Goal: Information Seeking & Learning: Learn about a topic

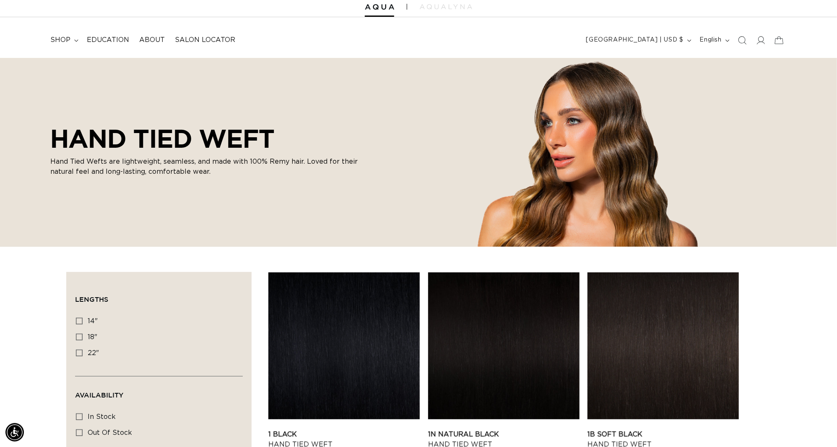
scroll to position [0, 1553]
click at [738, 41] on icon "Search" at bounding box center [742, 40] width 9 height 9
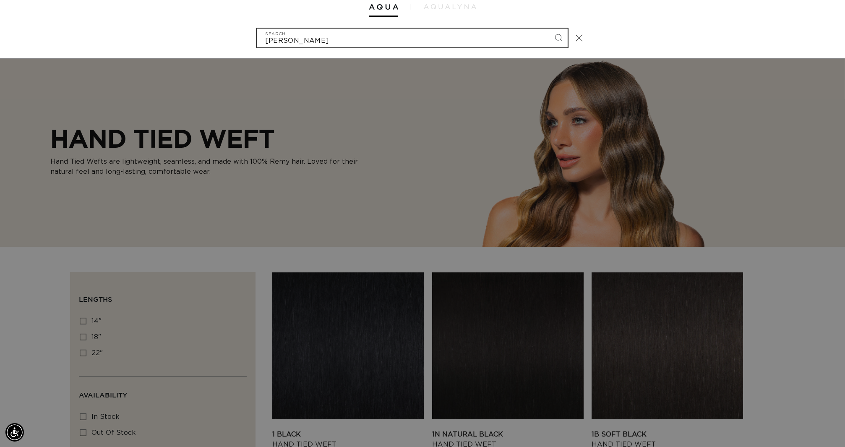
scroll to position [0, 0]
type input "v light"
click at [566, 38] on button "Search" at bounding box center [558, 38] width 18 height 18
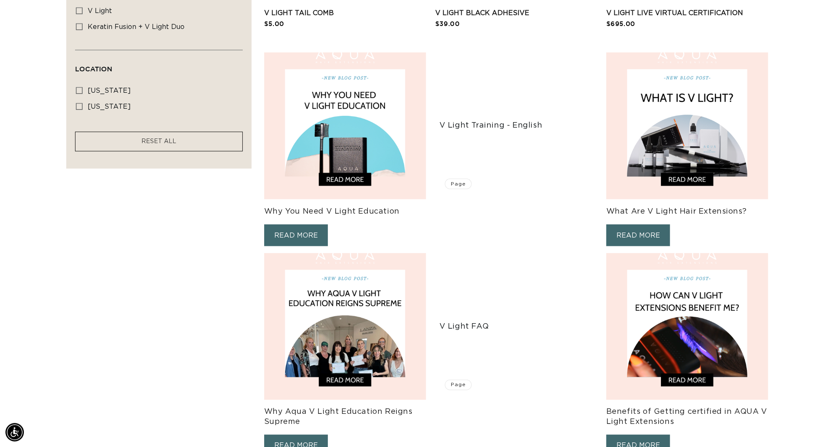
scroll to position [555, 0]
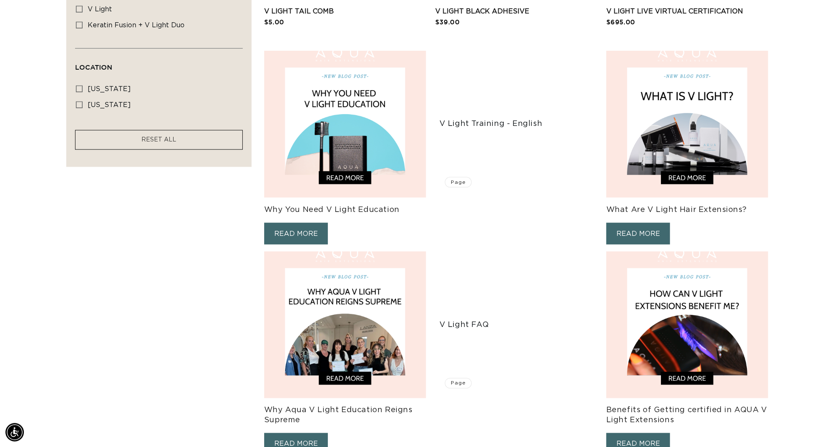
click at [297, 231] on link "READ MORE" at bounding box center [296, 234] width 64 height 22
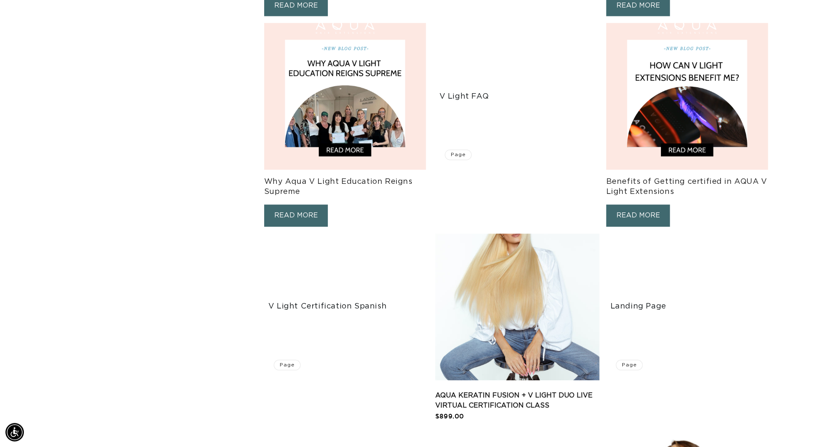
click at [353, 89] on img at bounding box center [345, 96] width 162 height 147
click at [340, 81] on img at bounding box center [345, 96] width 162 height 147
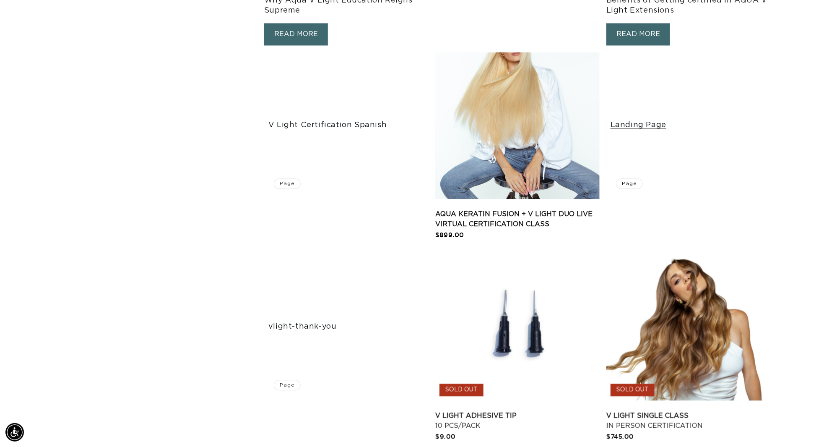
click at [635, 130] on link "Landing Page" at bounding box center [689, 125] width 156 height 10
click at [663, 126] on link "Landing Page" at bounding box center [689, 125] width 156 height 10
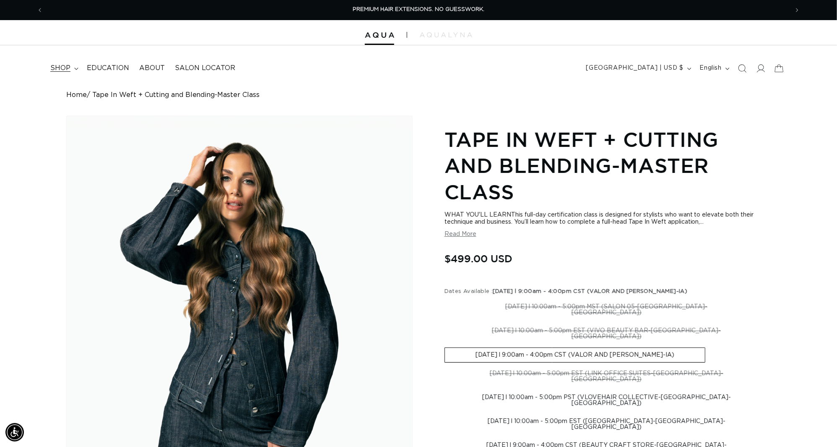
click at [68, 65] on span "shop" at bounding box center [60, 68] width 20 height 9
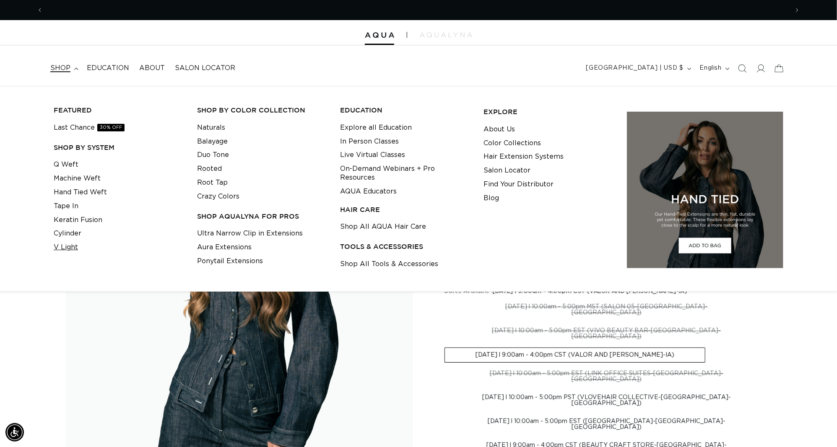
scroll to position [0, 776]
click at [65, 244] on link "V Light" at bounding box center [66, 247] width 24 height 14
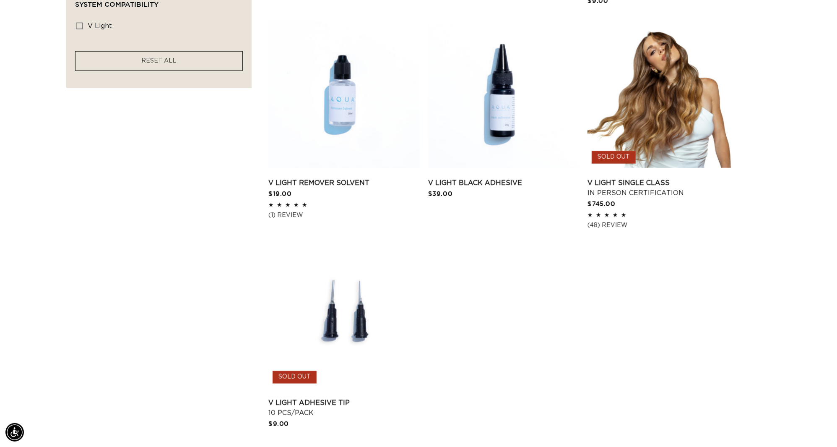
scroll to position [0, 776]
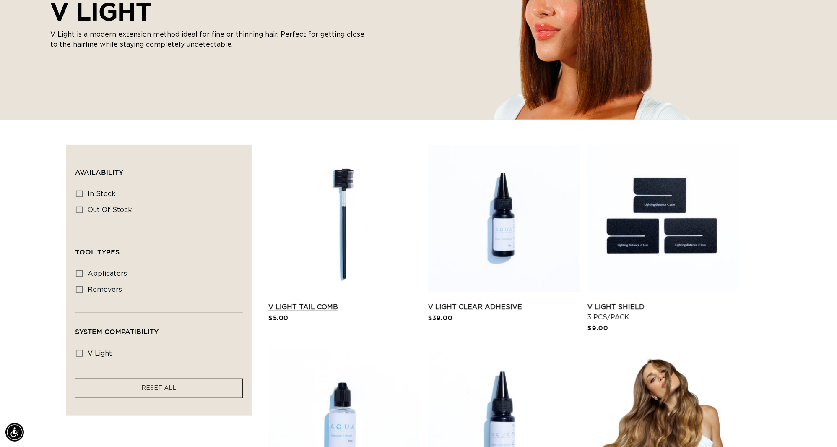
click at [331, 302] on link "V Light Tail Comb" at bounding box center [344, 307] width 151 height 10
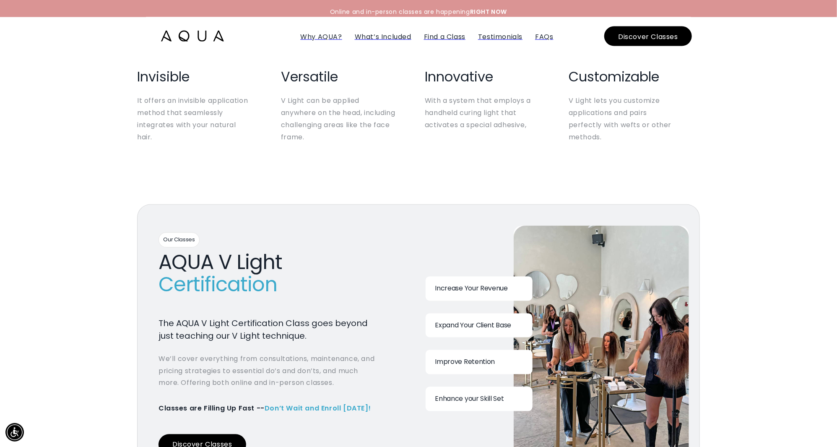
scroll to position [1056, 0]
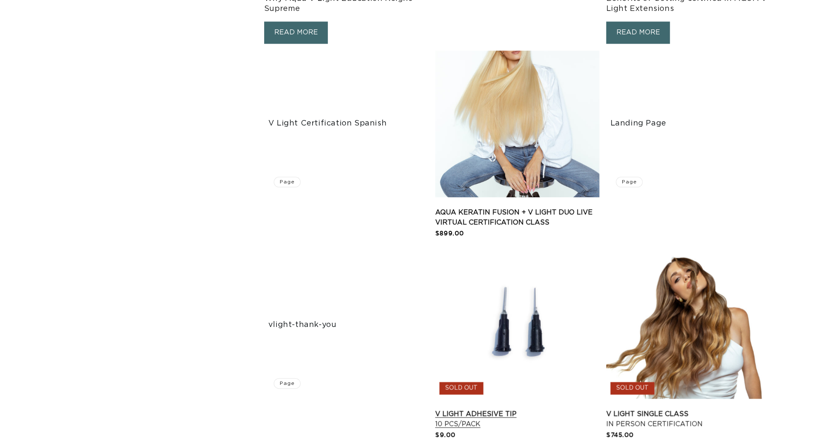
scroll to position [1041, 0]
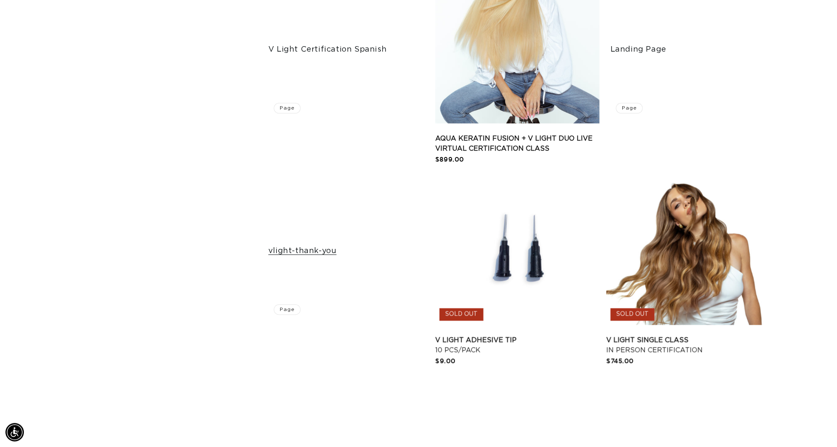
click at [320, 253] on link "vlight-thank-you" at bounding box center [347, 251] width 156 height 10
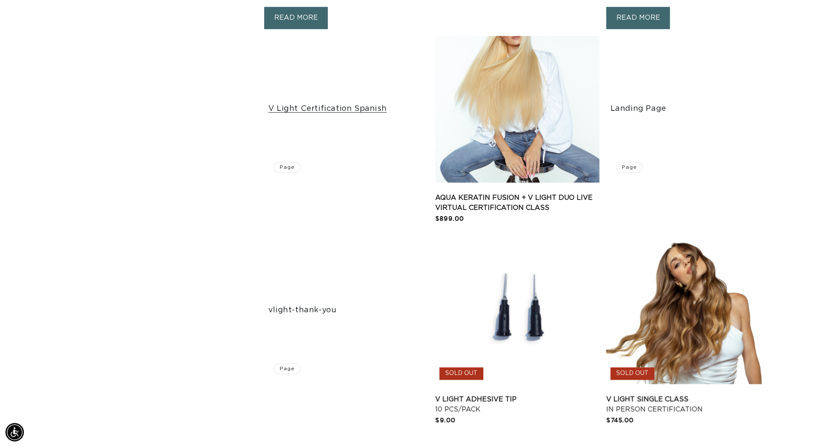
scroll to position [919, 0]
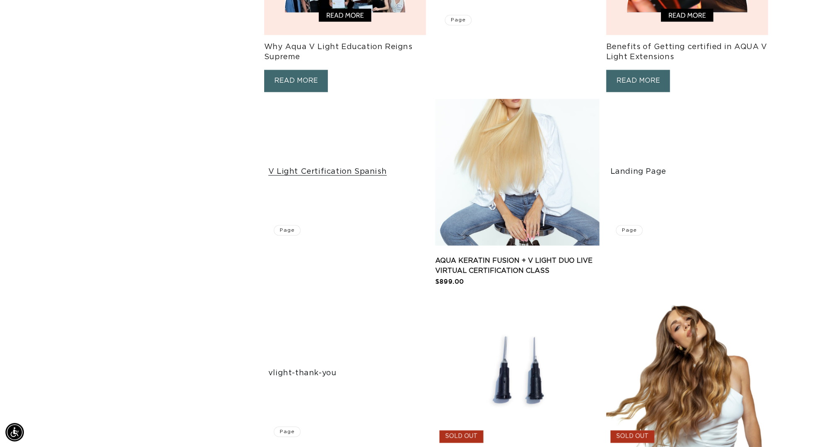
click at [313, 174] on link "V Light Certification Spanish" at bounding box center [347, 172] width 156 height 10
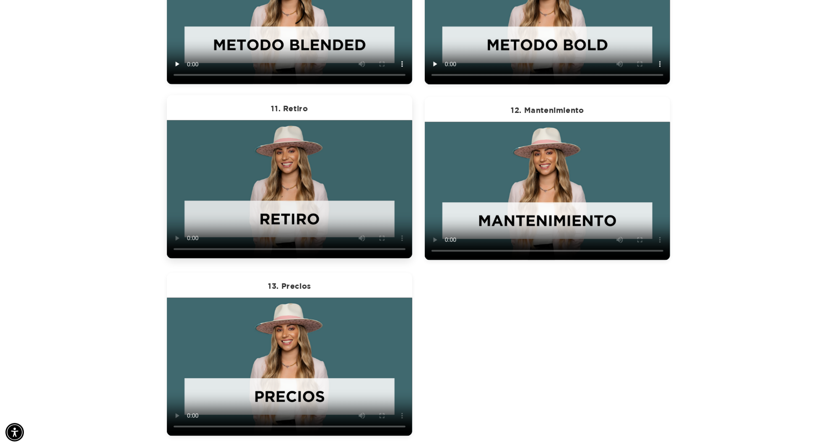
scroll to position [922, 0]
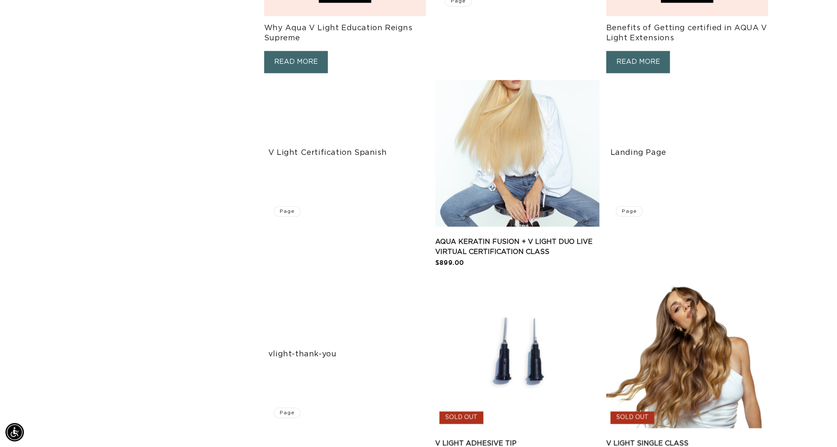
scroll to position [0, 1553]
click at [350, 154] on link "V Light Certification Spanish" at bounding box center [347, 153] width 156 height 10
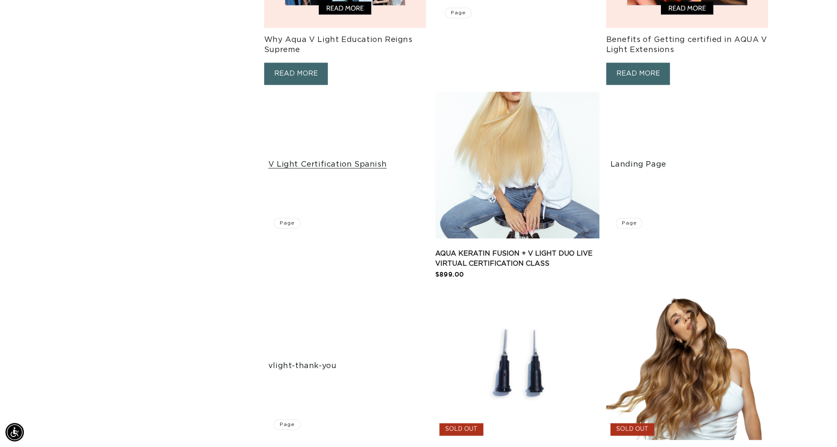
scroll to position [831, 0]
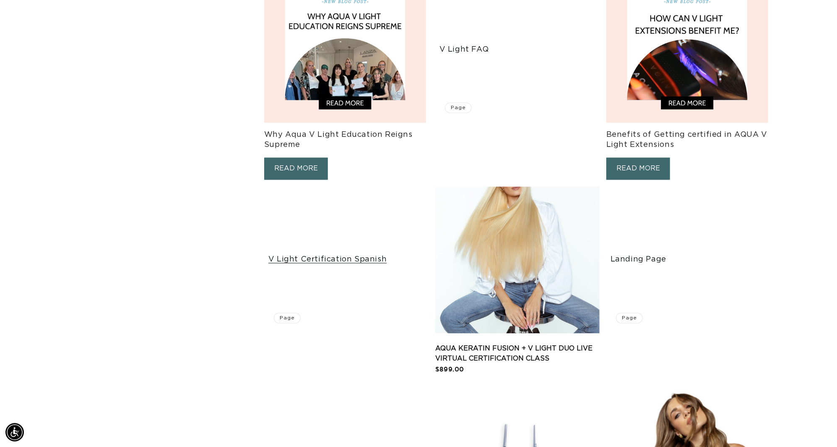
click at [356, 261] on link "V Light Certification Spanish" at bounding box center [347, 260] width 156 height 10
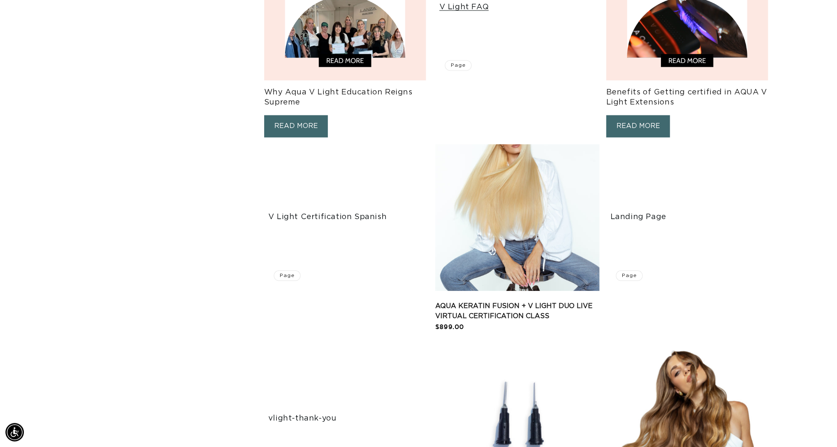
scroll to position [0, 776]
click at [532, 301] on link "AQUA Keratin Fusion + V Light DUO Live Virtual Certification Class" at bounding box center [517, 311] width 164 height 20
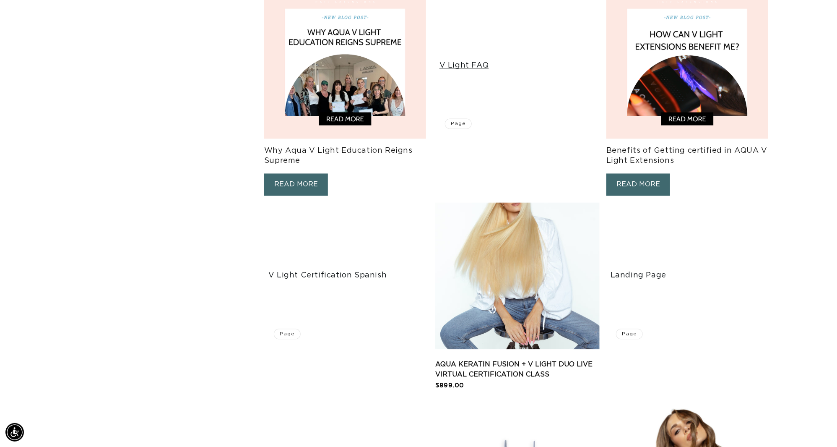
scroll to position [0, 776]
click at [510, 61] on link "V Light FAQ" at bounding box center [518, 66] width 156 height 10
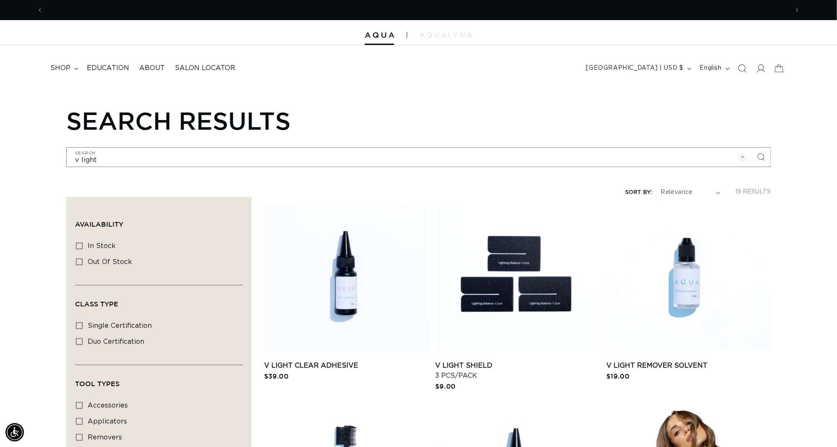
scroll to position [0, 1553]
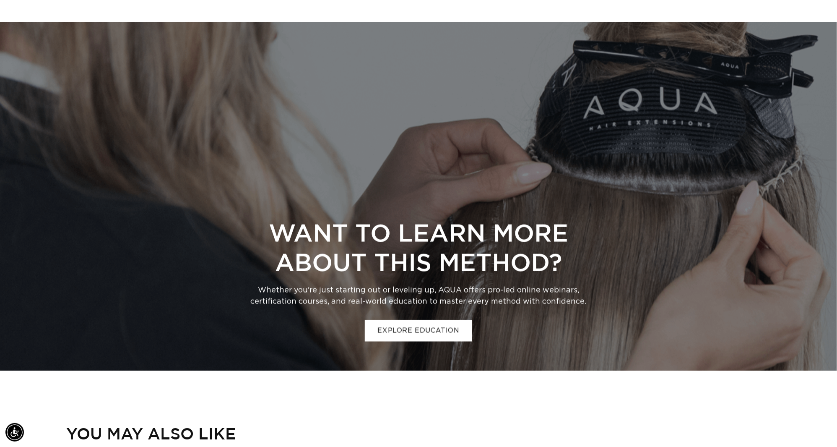
scroll to position [383, 0]
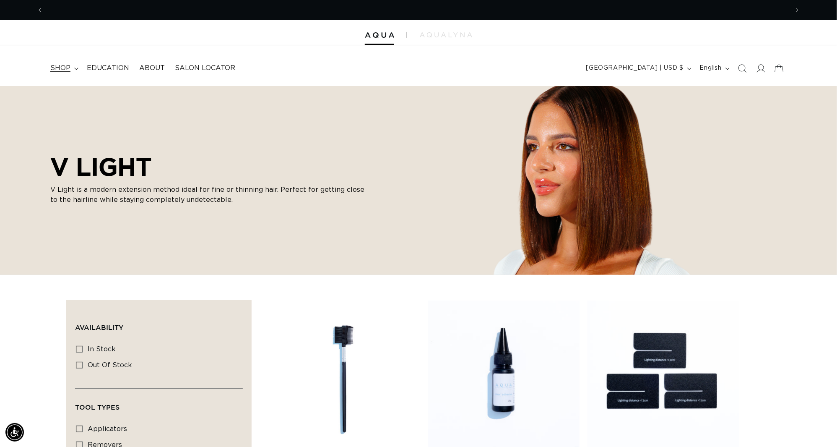
scroll to position [0, 776]
click at [70, 70] on span "shop" at bounding box center [60, 68] width 20 height 9
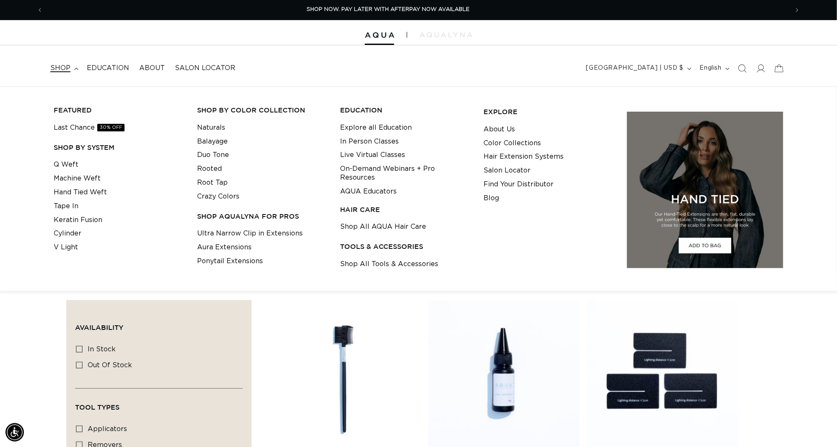
click at [83, 149] on h3 "SHOP BY SYSTEM" at bounding box center [119, 147] width 130 height 9
click at [381, 34] on img at bounding box center [379, 35] width 29 height 6
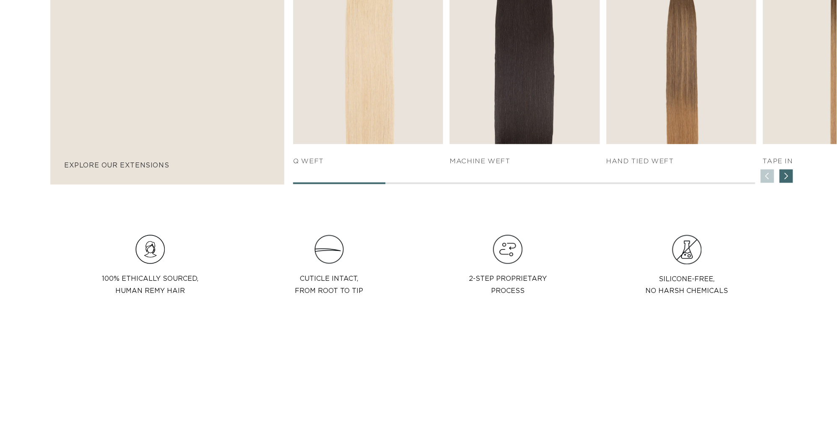
scroll to position [673, 0]
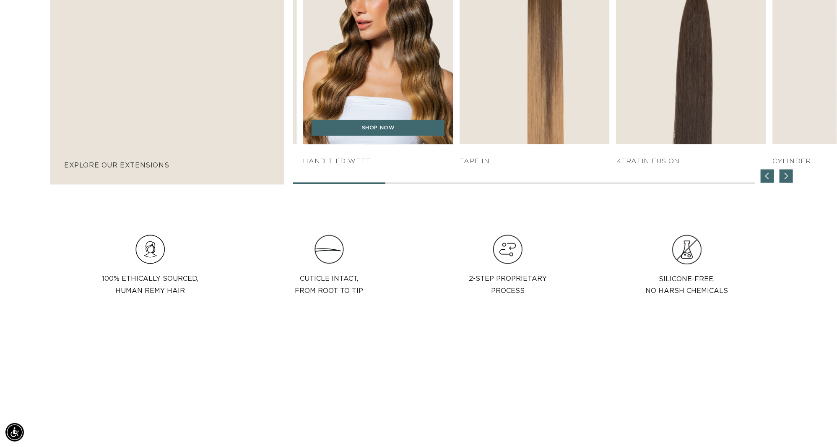
click at [378, 105] on img "3 / 7" at bounding box center [379, 30] width 158 height 240
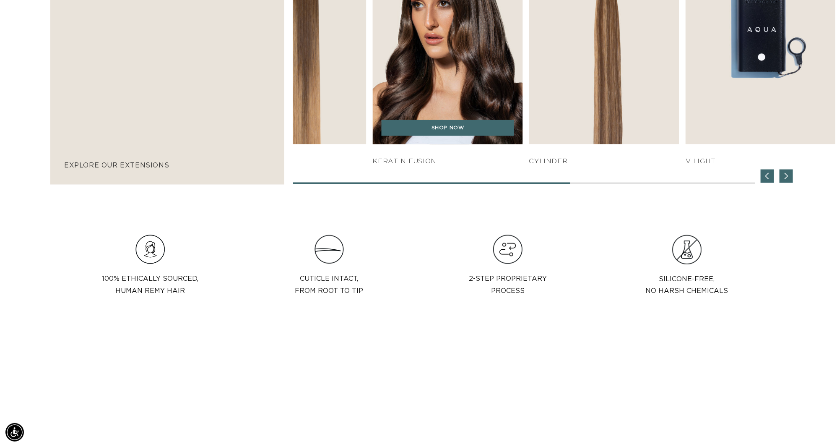
click at [346, 105] on div "SHOP NOW q weft SHOP NOW Machine Weft SHOP NOW" at bounding box center [565, 49] width 544 height 269
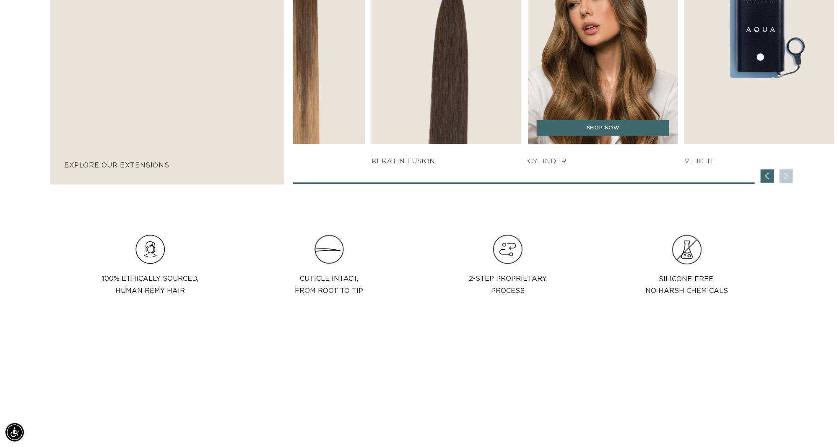
scroll to position [0, 776]
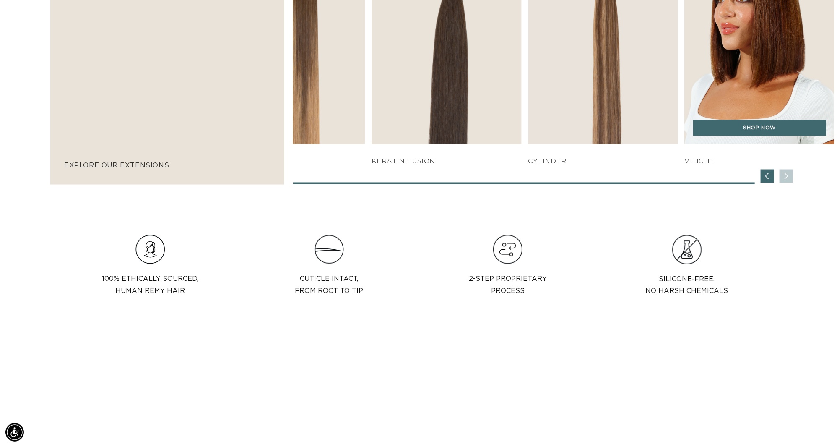
click at [731, 54] on img "7 / 7" at bounding box center [760, 30] width 158 height 240
click at [753, 133] on link "SHOP NOW" at bounding box center [759, 128] width 133 height 16
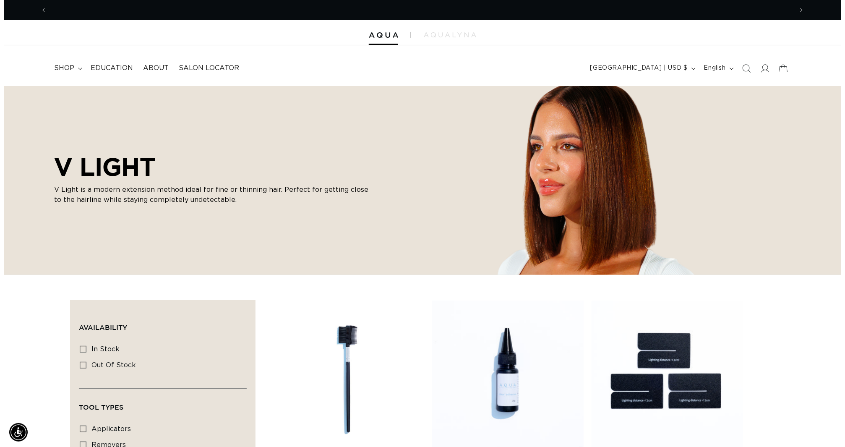
scroll to position [0, 776]
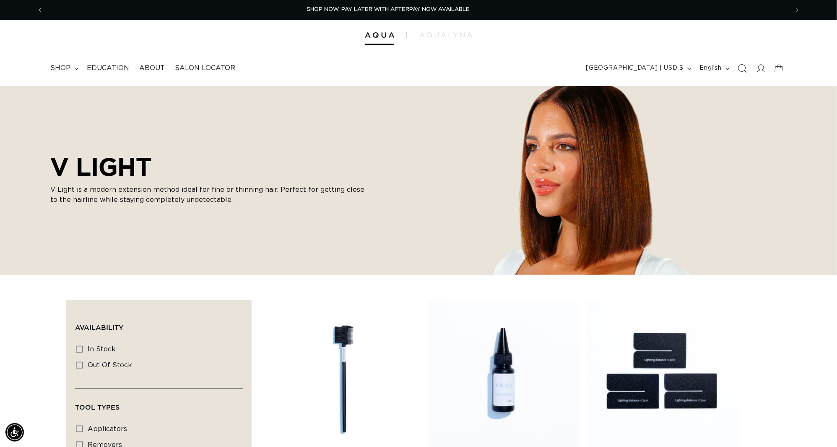
click at [739, 72] on icon "Search" at bounding box center [743, 68] width 9 height 9
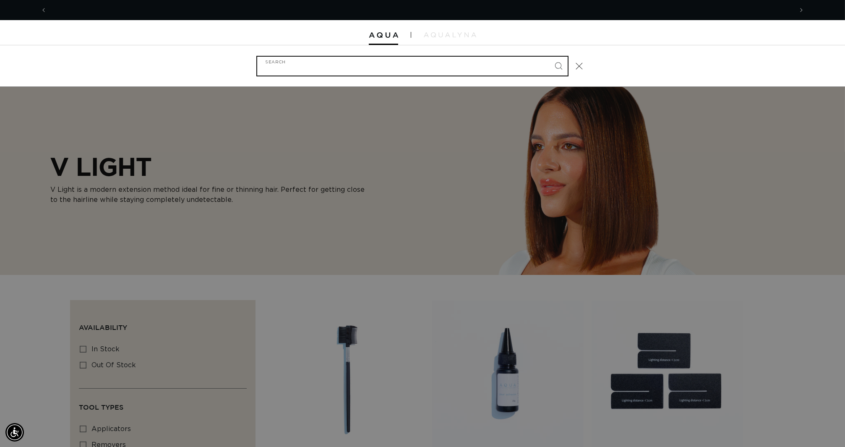
scroll to position [0, 1567]
type input "v light"
click at [566, 66] on button "Search" at bounding box center [558, 66] width 18 height 18
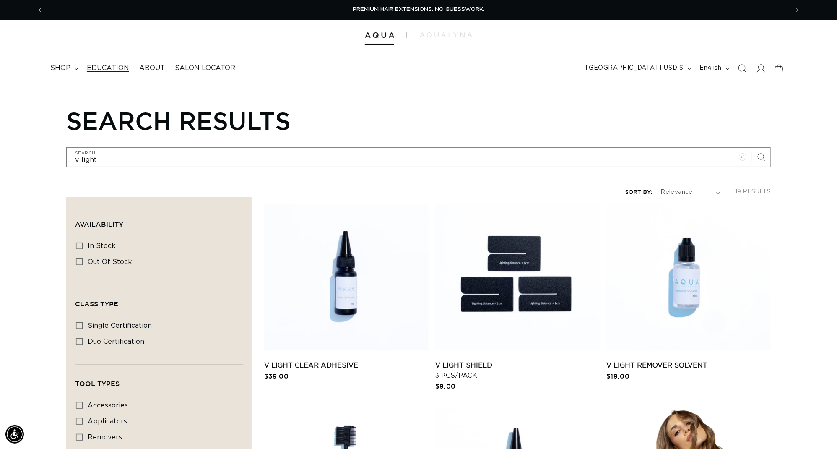
click at [111, 66] on span "Education" at bounding box center [108, 68] width 42 height 9
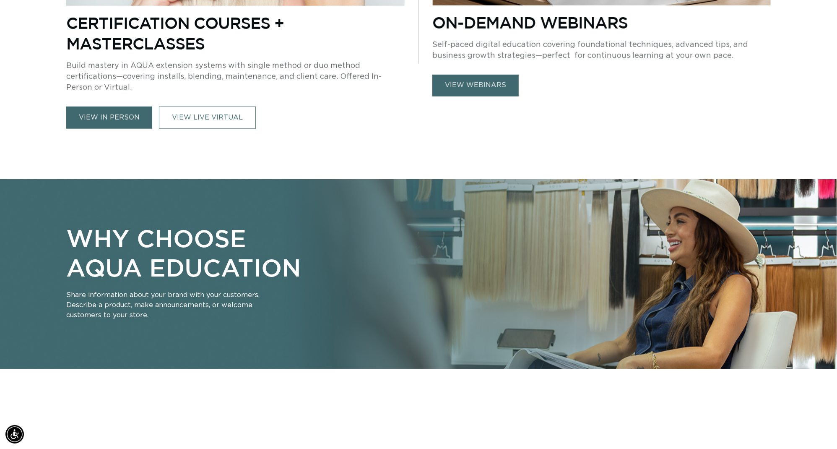
scroll to position [485, 0]
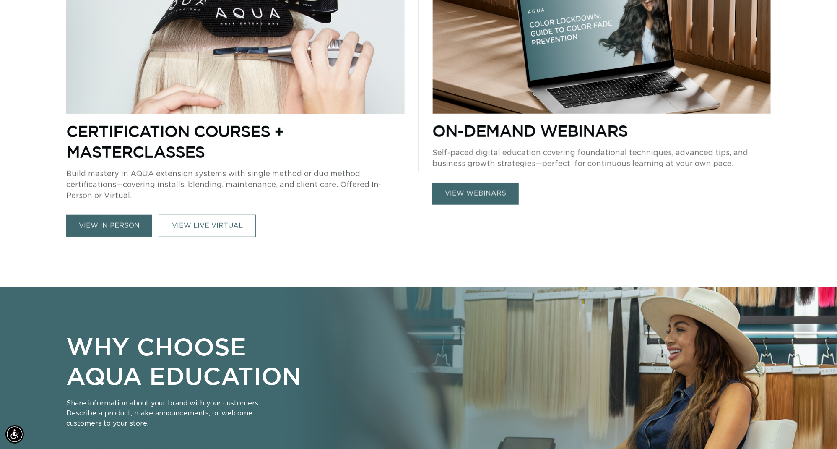
click at [91, 219] on link "view in person" at bounding box center [109, 226] width 86 height 22
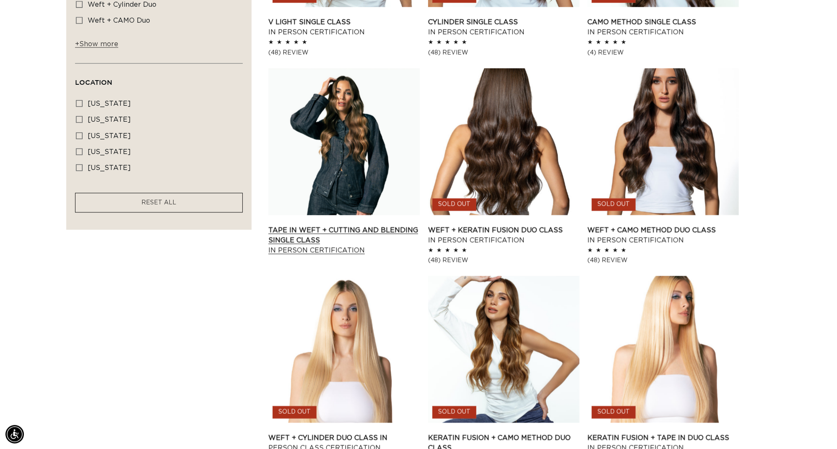
scroll to position [0, 1553]
click at [365, 225] on link "Tape In Weft + Cutting and Blending Single Class In Person Certification" at bounding box center [344, 240] width 151 height 30
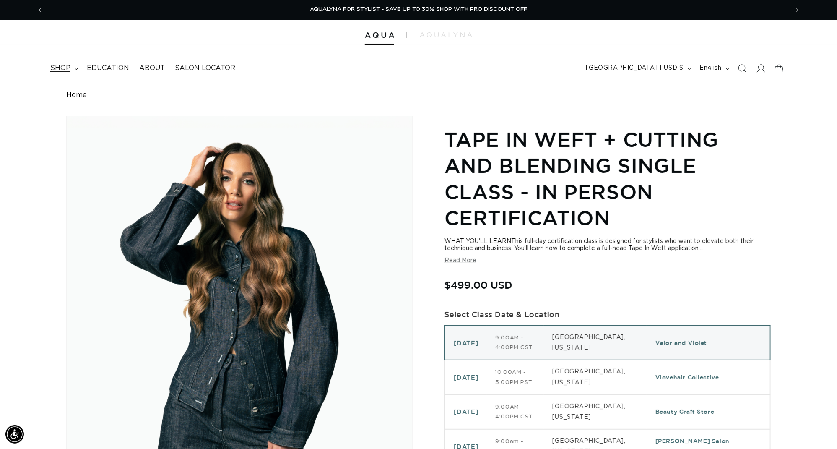
click at [70, 68] on span "shop" at bounding box center [60, 68] width 20 height 9
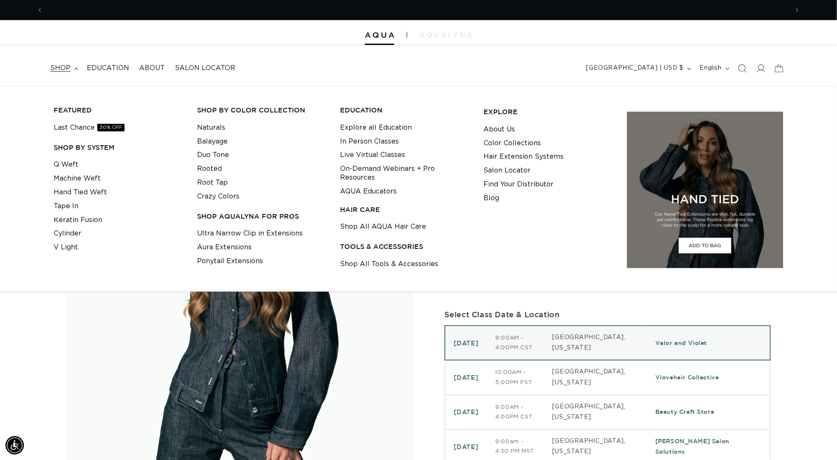
scroll to position [0, 776]
